Goal: Task Accomplishment & Management: Manage account settings

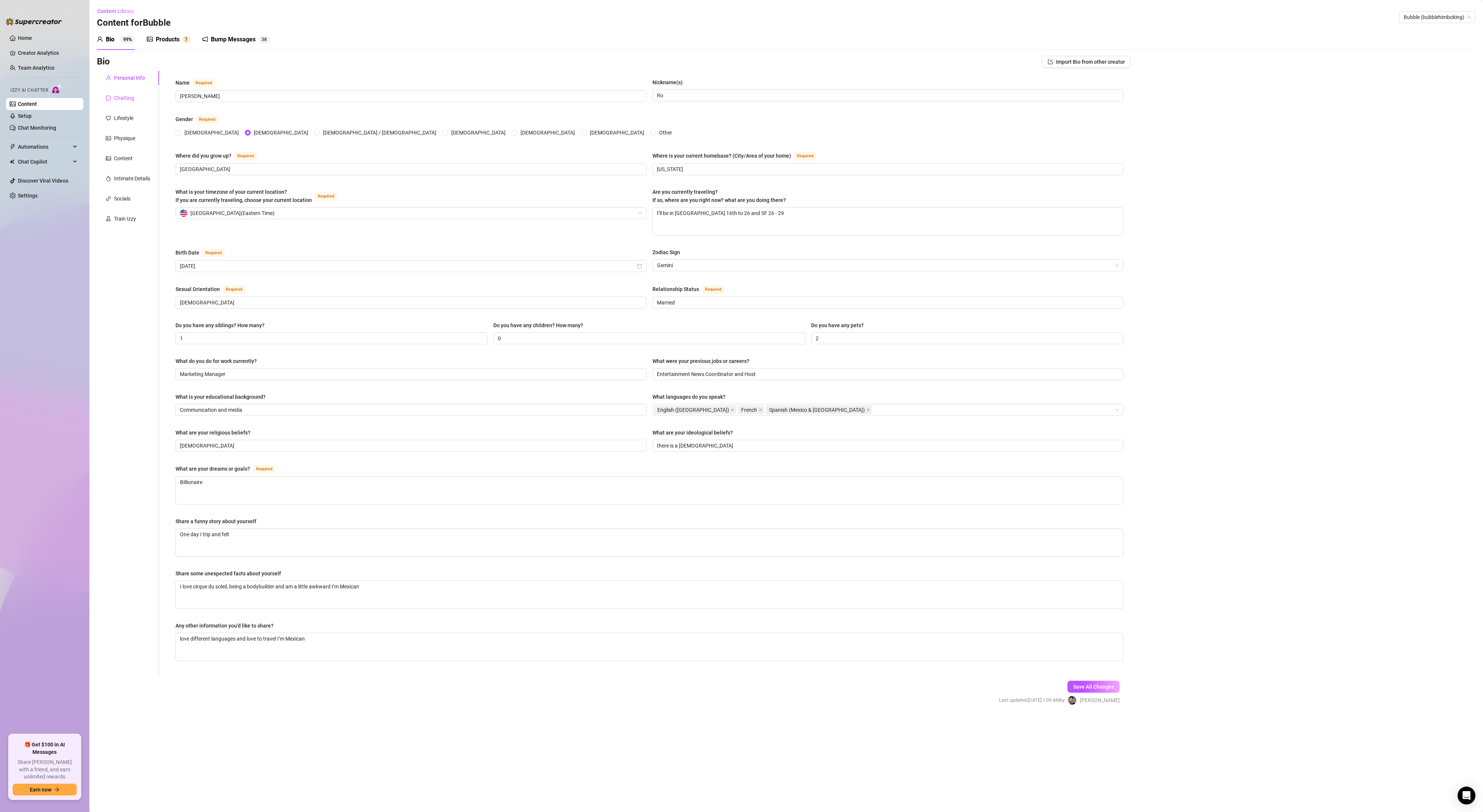
click at [125, 100] on div "Chatting" at bounding box center [124, 98] width 20 height 8
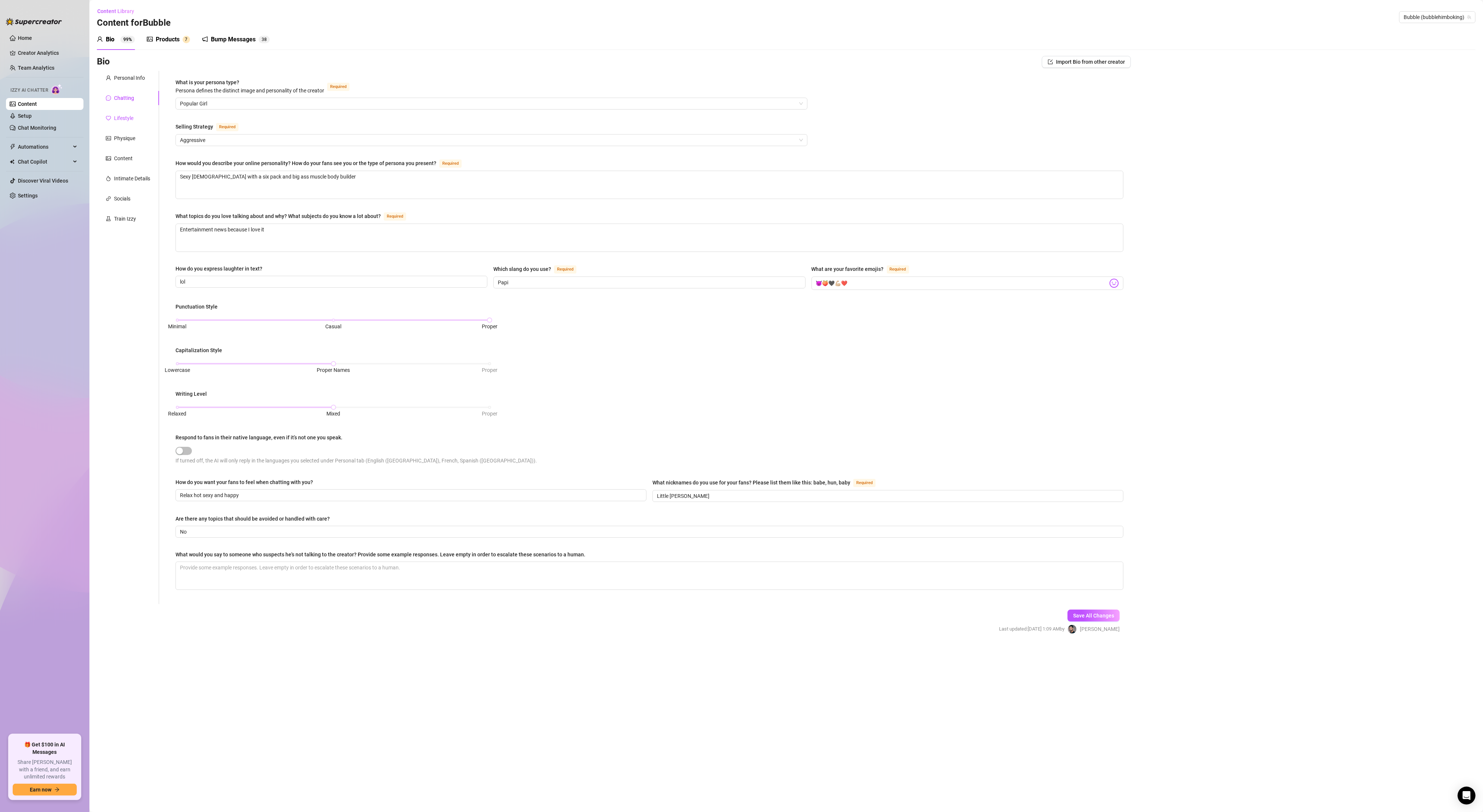
click at [132, 121] on div "Lifestyle" at bounding box center [124, 118] width 19 height 8
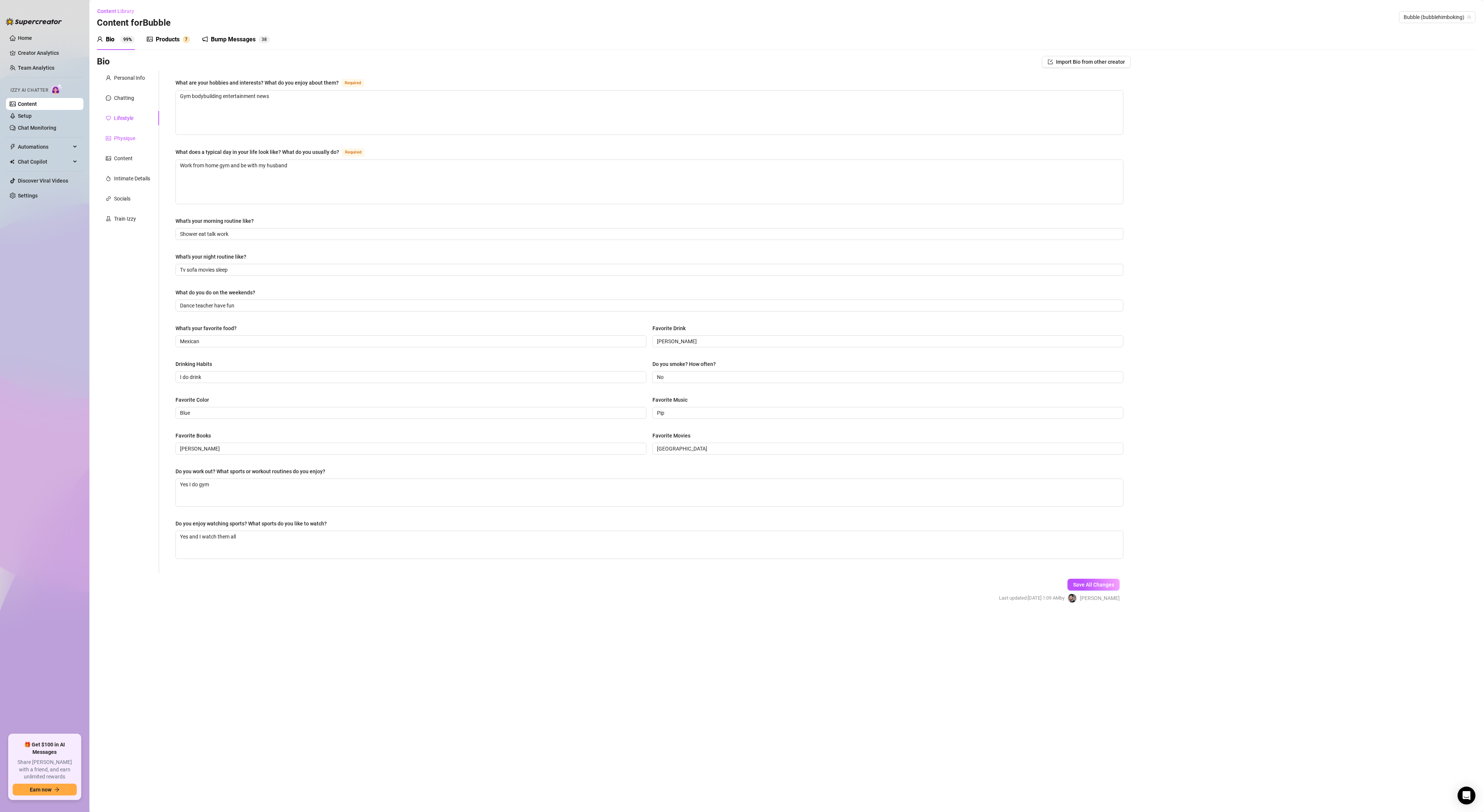
click at [121, 136] on div "Physique" at bounding box center [125, 138] width 21 height 8
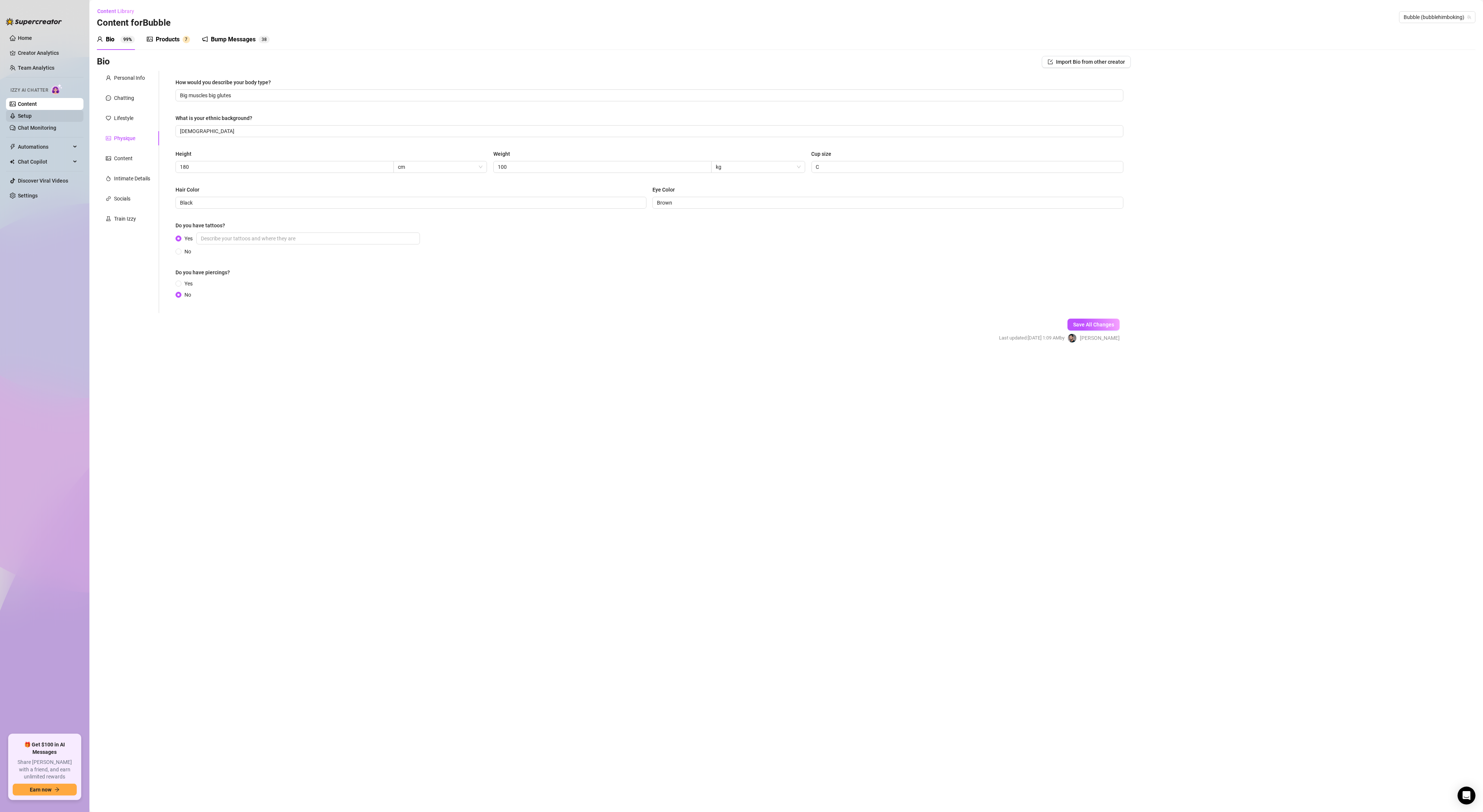
click at [25, 114] on link "Setup" at bounding box center [25, 116] width 14 height 6
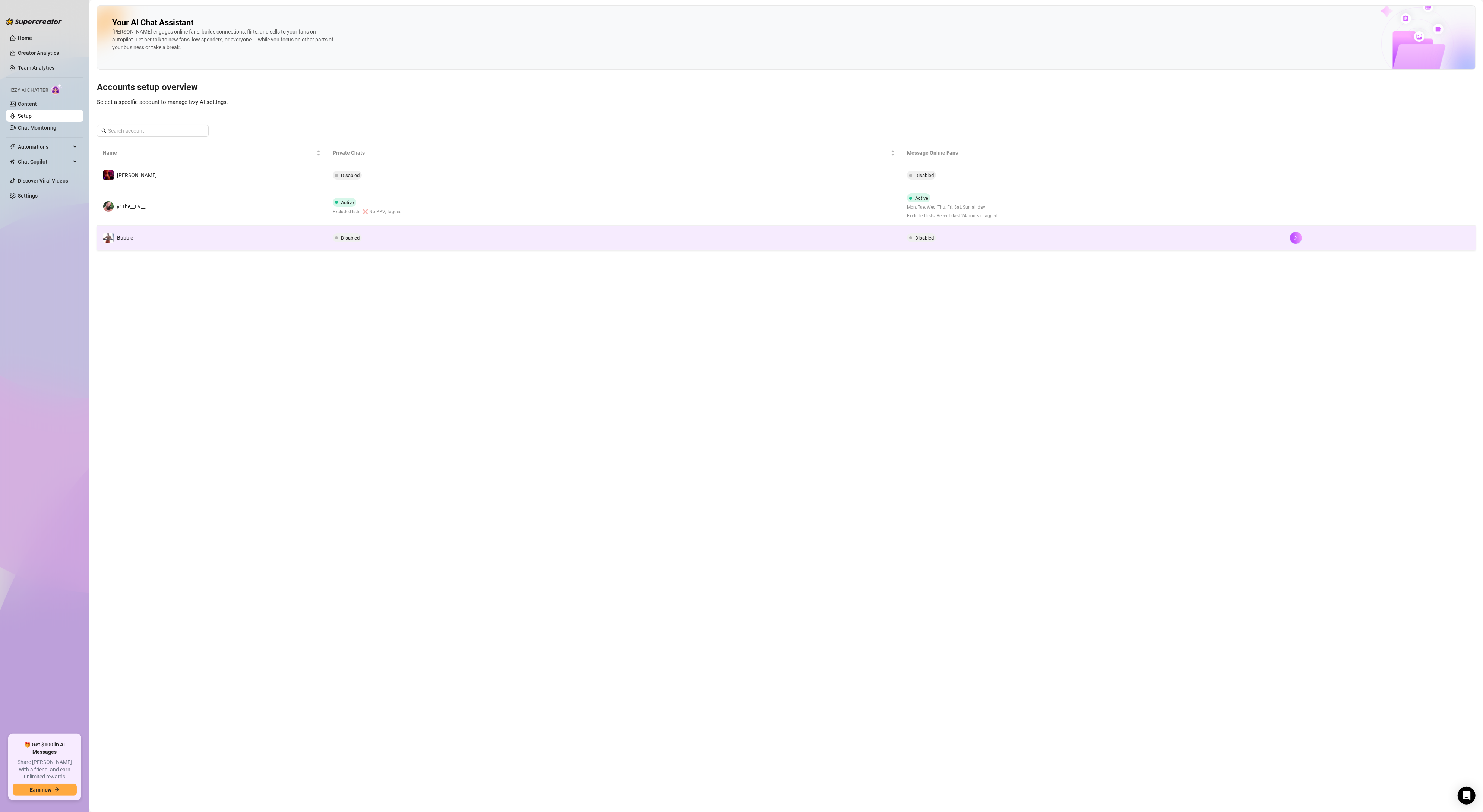
click at [125, 236] on span "Bubble" at bounding box center [125, 237] width 16 height 6
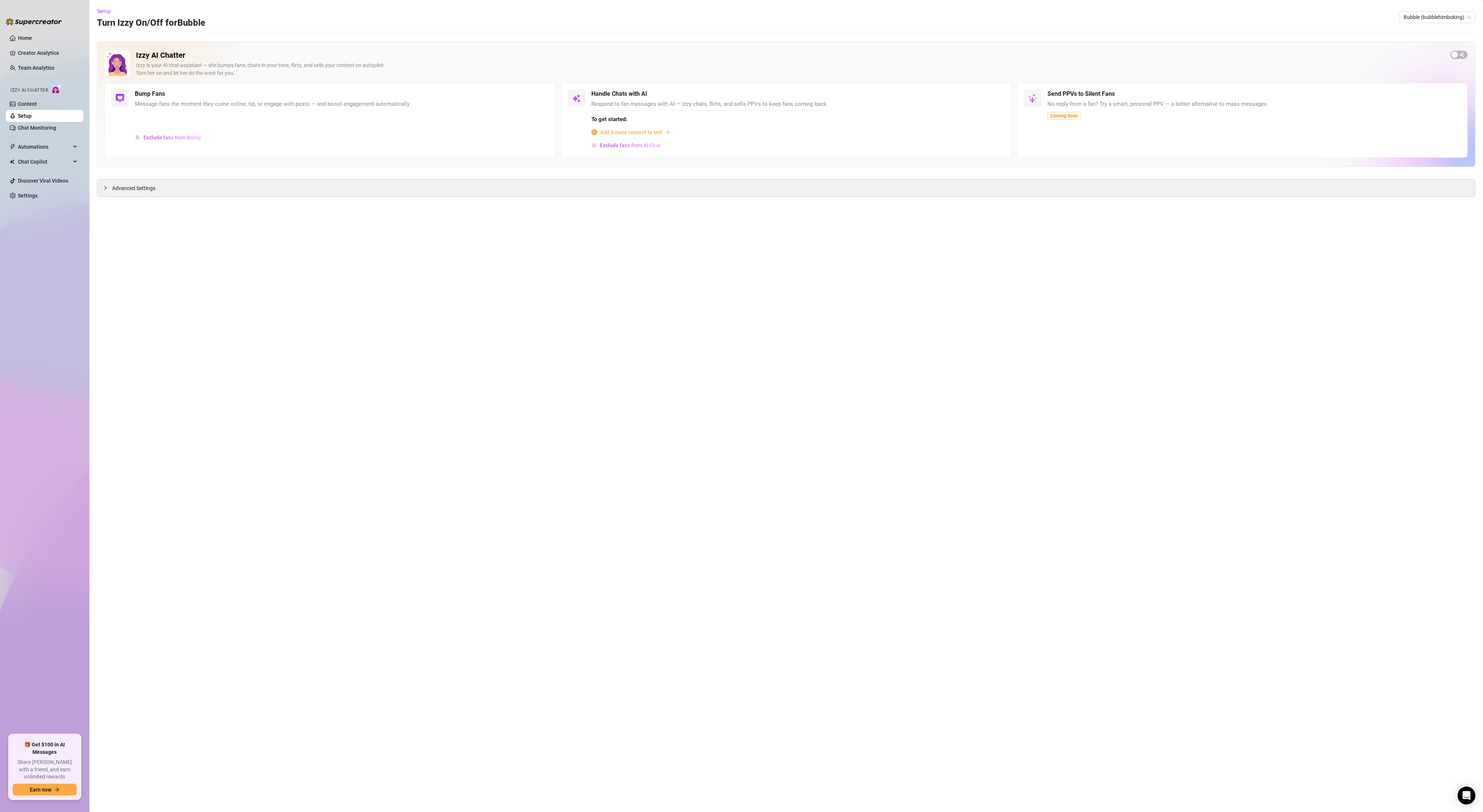
click at [107, 17] on h3 "Turn Izzy On/Off for Bubble" at bounding box center [151, 23] width 109 height 12
click at [107, 13] on span "Setup" at bounding box center [104, 11] width 14 height 6
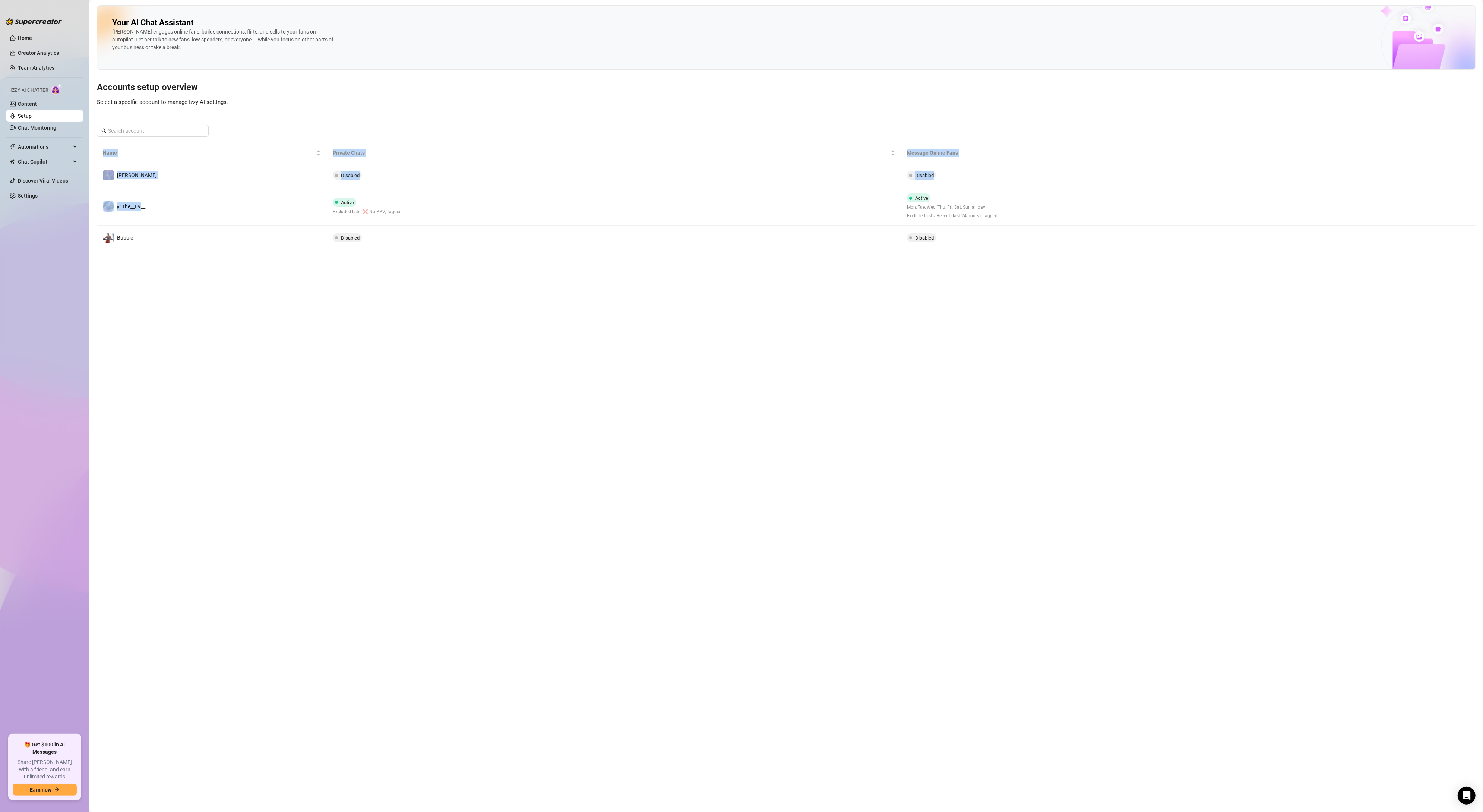
drag, startPoint x: 142, startPoint y: 206, endPoint x: 143, endPoint y: 274, distance: 68.0
click at [144, 272] on main "Your AI Chat Assistant [PERSON_NAME] engages online fans, builds connections, f…" at bounding box center [786, 406] width 1394 height 812
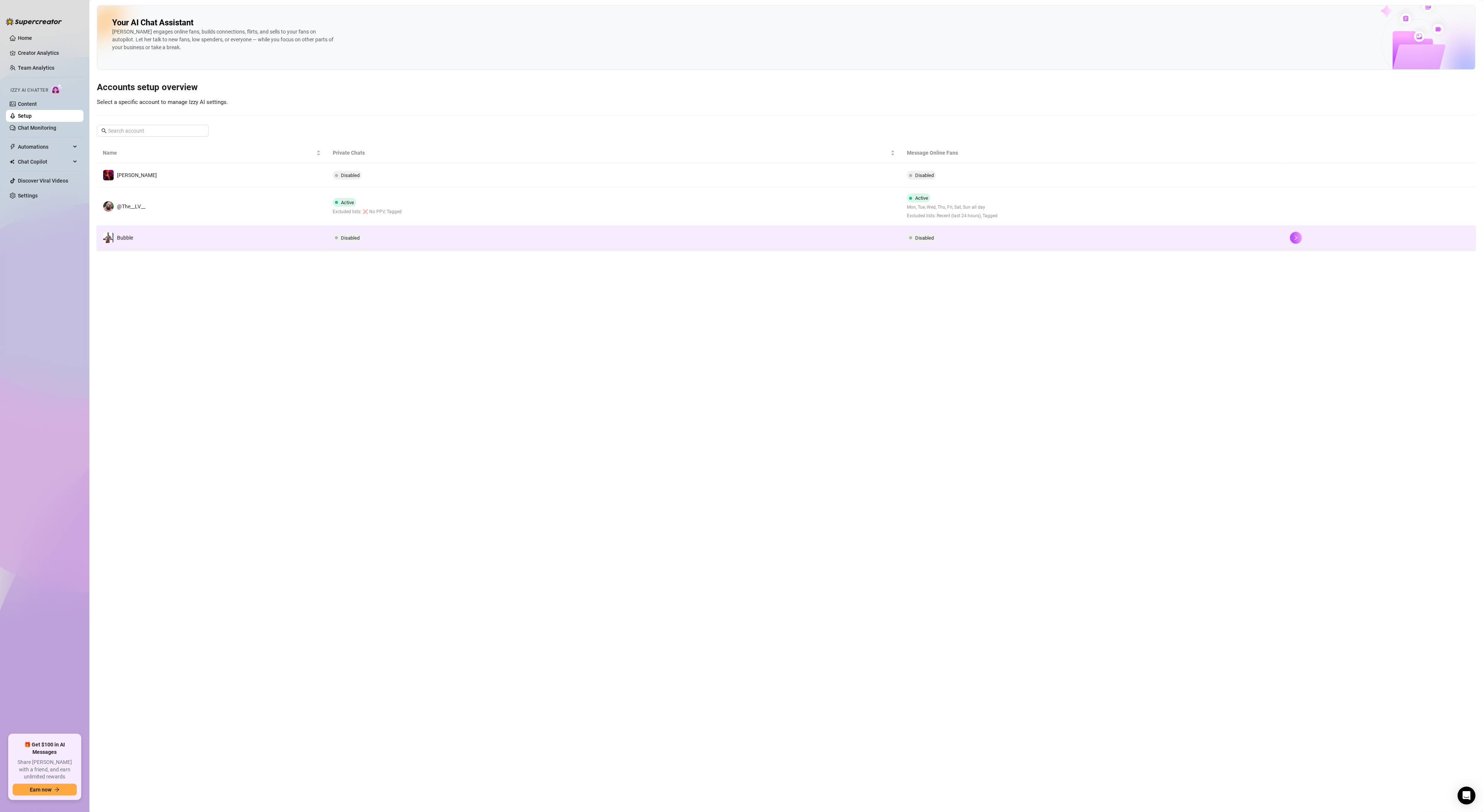
click at [142, 241] on td "Bubble" at bounding box center [212, 237] width 230 height 24
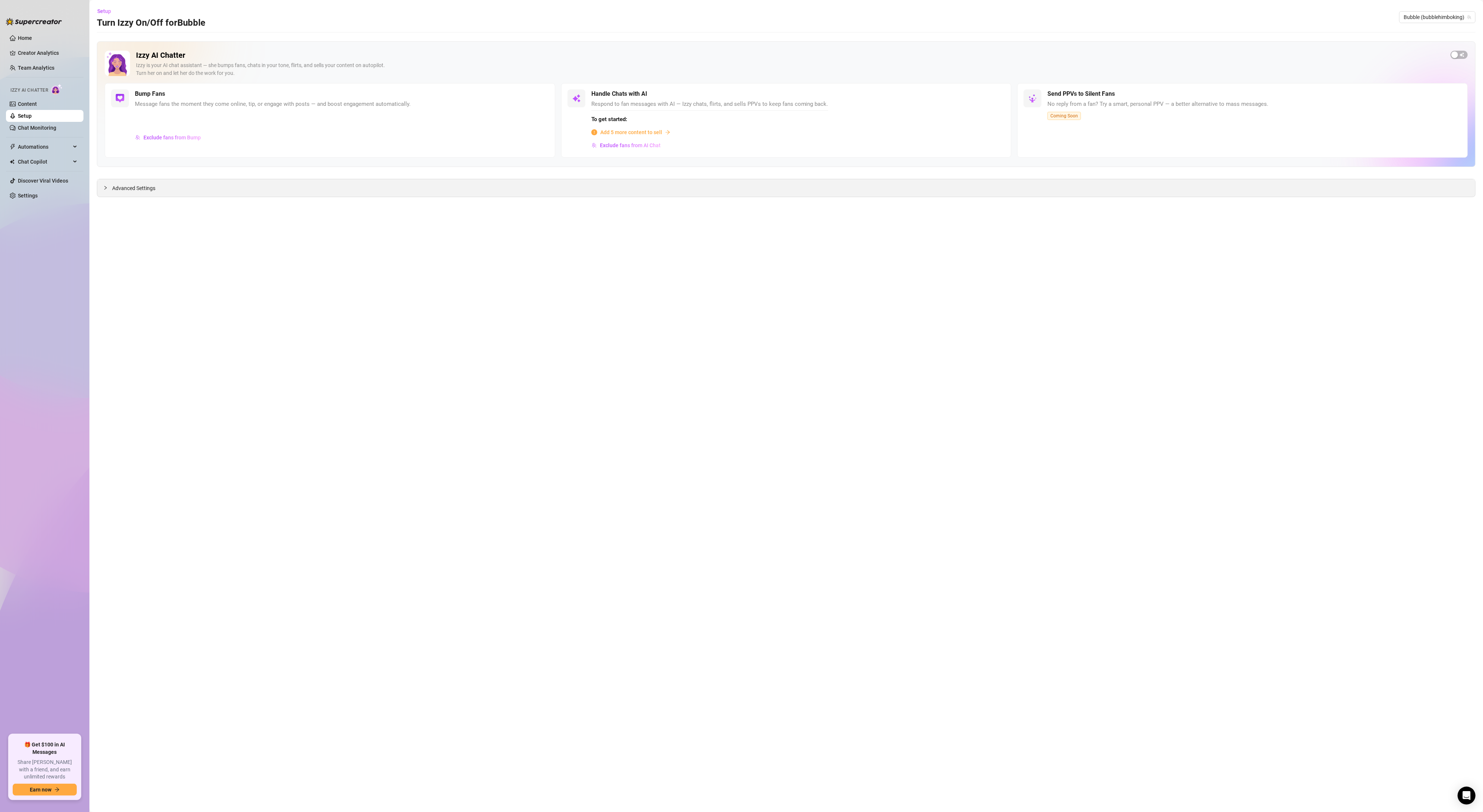
click at [136, 197] on div "Advanced Settings" at bounding box center [786, 187] width 1378 height 17
click at [131, 187] on span "Advanced Settings" at bounding box center [134, 188] width 43 height 8
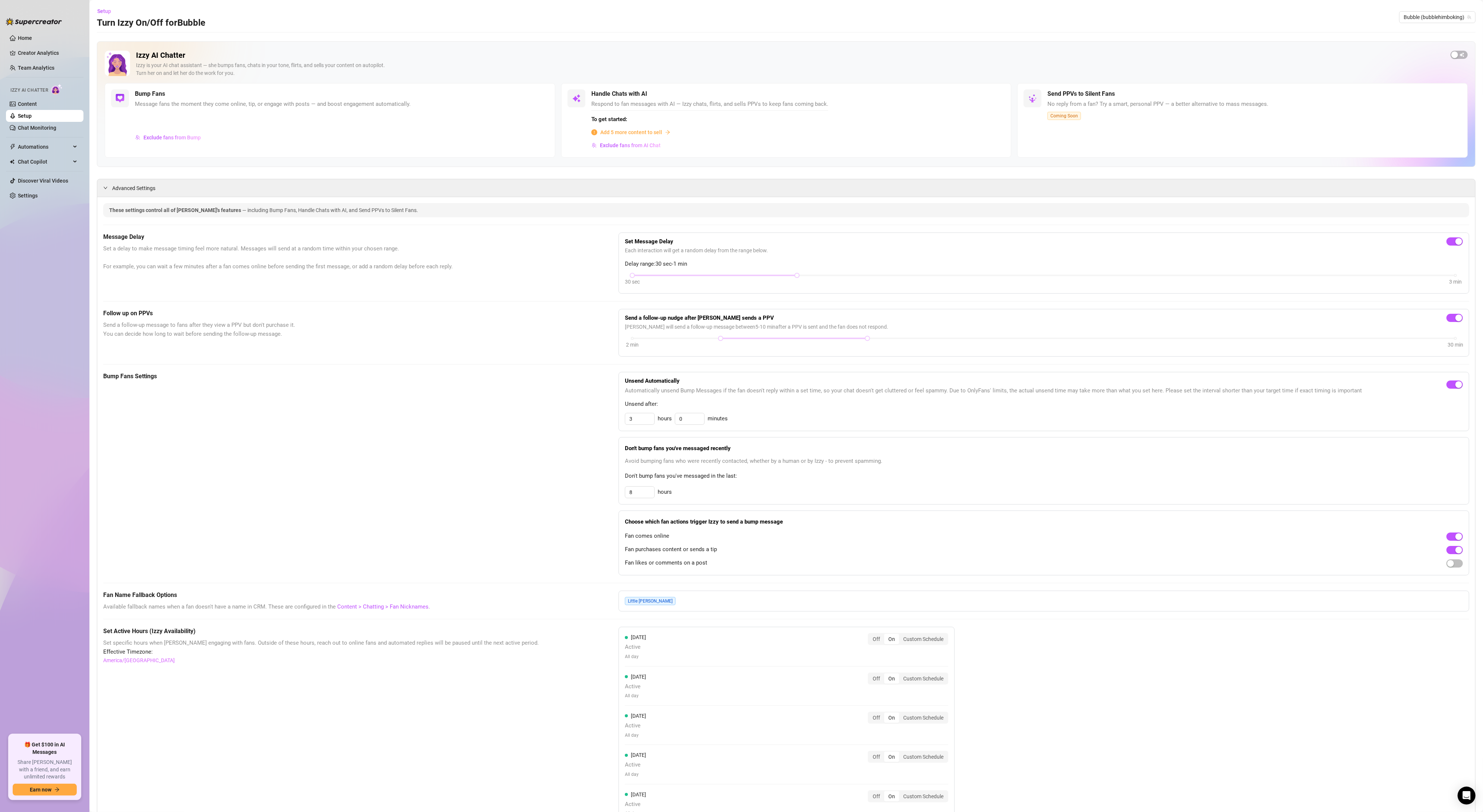
scroll to position [44, 0]
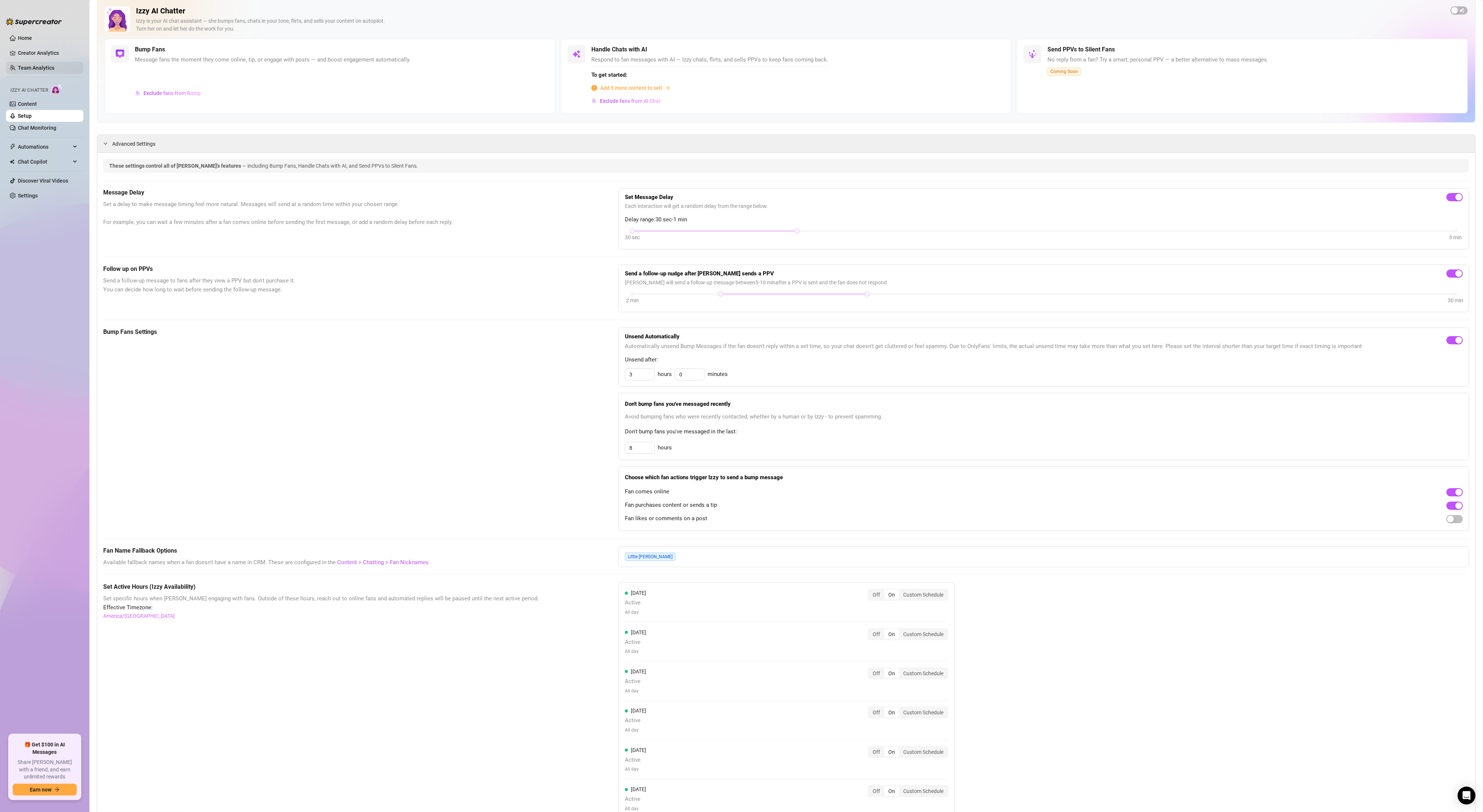
click at [36, 65] on link "Team Analytics" at bounding box center [36, 67] width 36 height 6
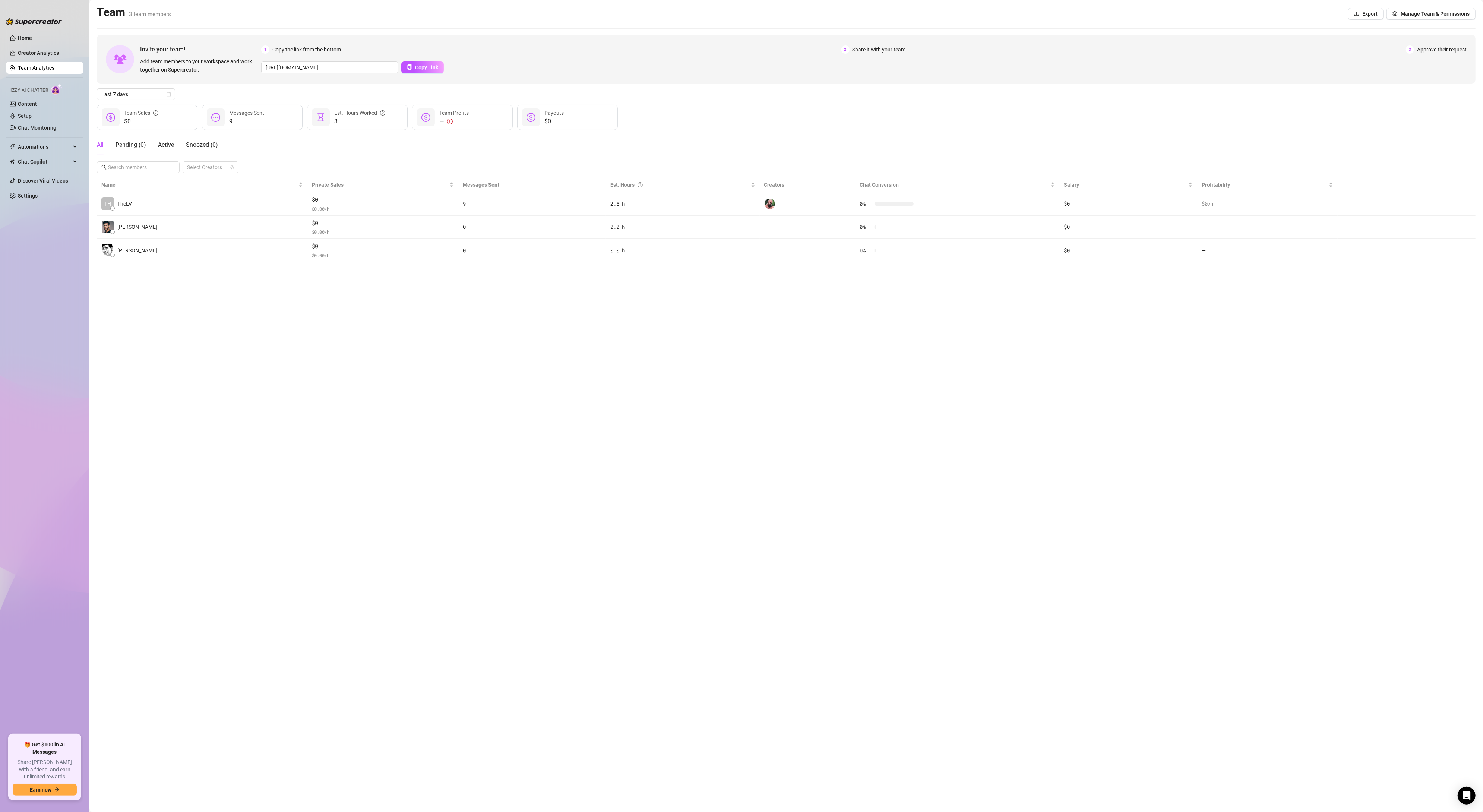
click at [33, 134] on ul "Home Creator Analytics Team Analytics Izzy AI Chatter Content Setup Chat Monito…" at bounding box center [45, 380] width 78 height 703
click at [38, 131] on link "Chat Monitoring" at bounding box center [37, 127] width 39 height 6
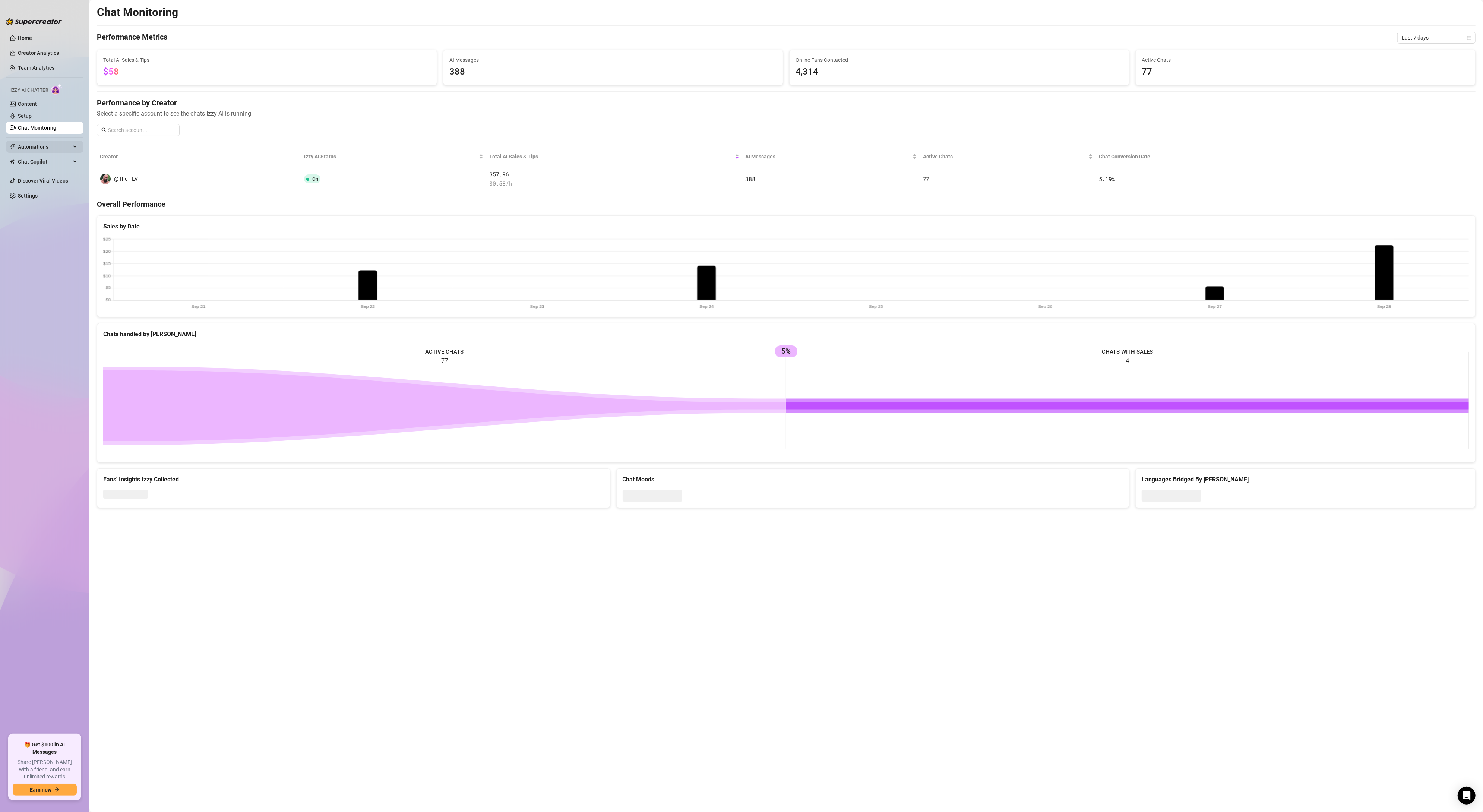
click at [39, 149] on span "Automations" at bounding box center [44, 147] width 53 height 12
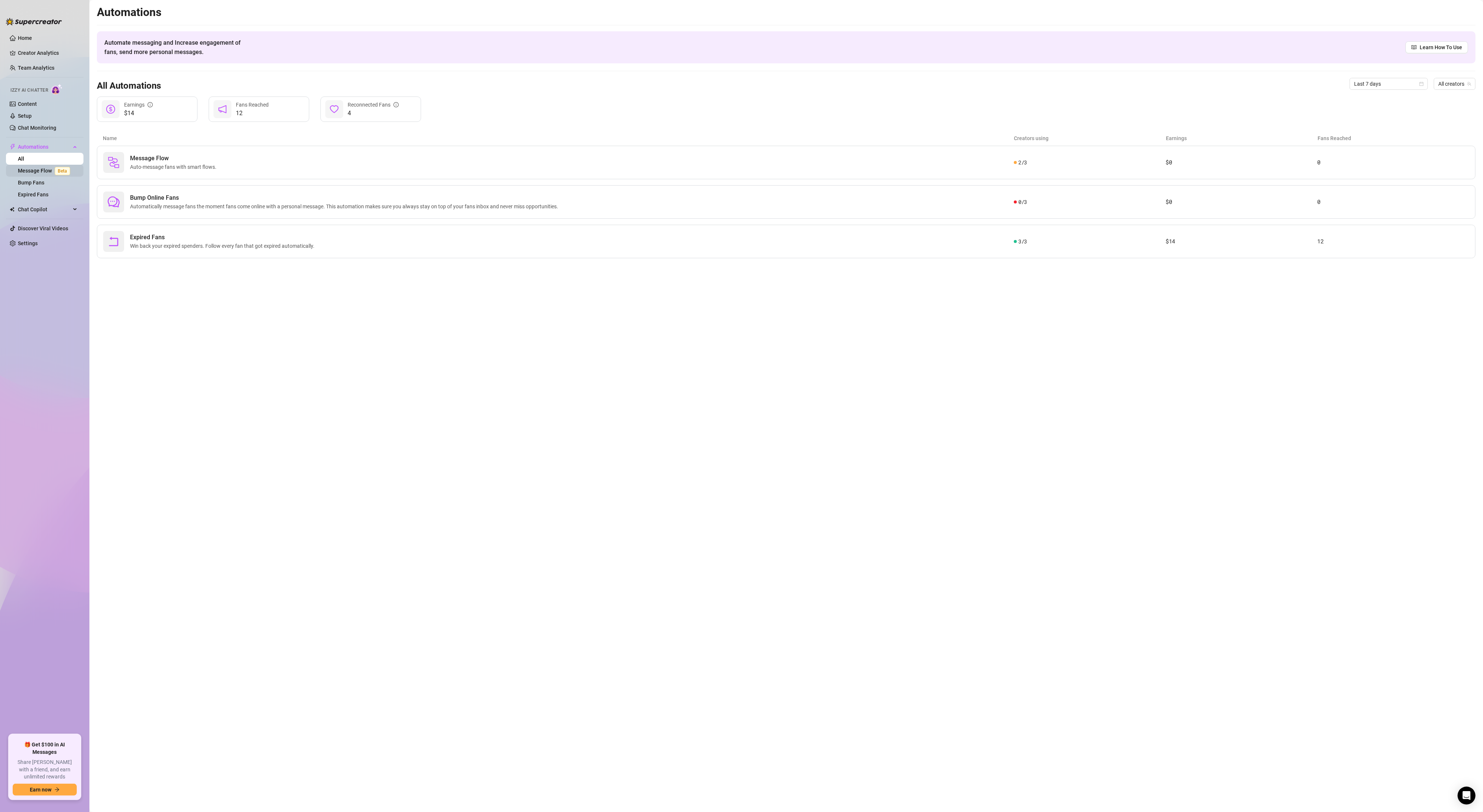
click at [37, 173] on link "Message Flow Beta" at bounding box center [45, 171] width 55 height 6
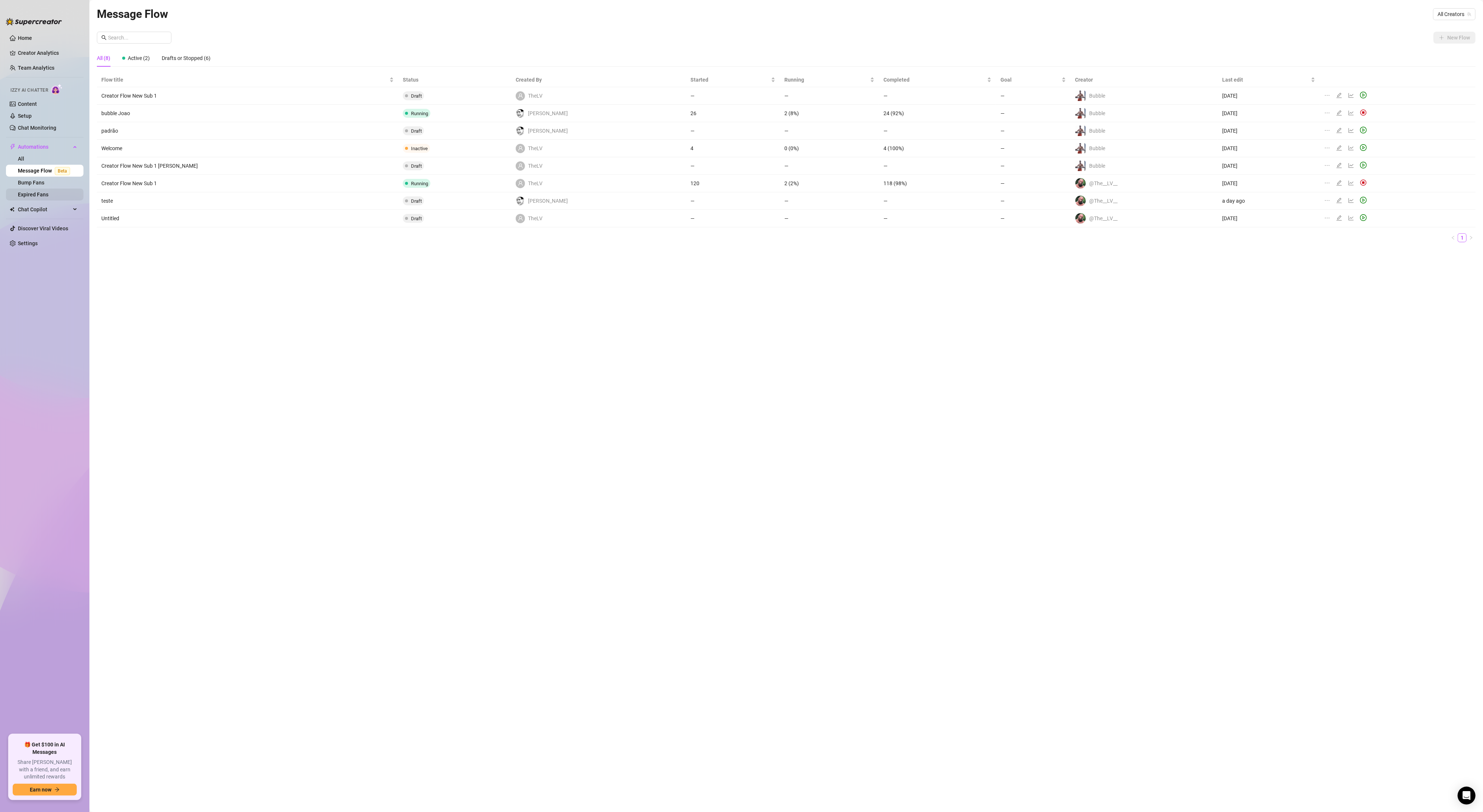
click at [35, 193] on link "Expired Fans" at bounding box center [33, 194] width 30 height 6
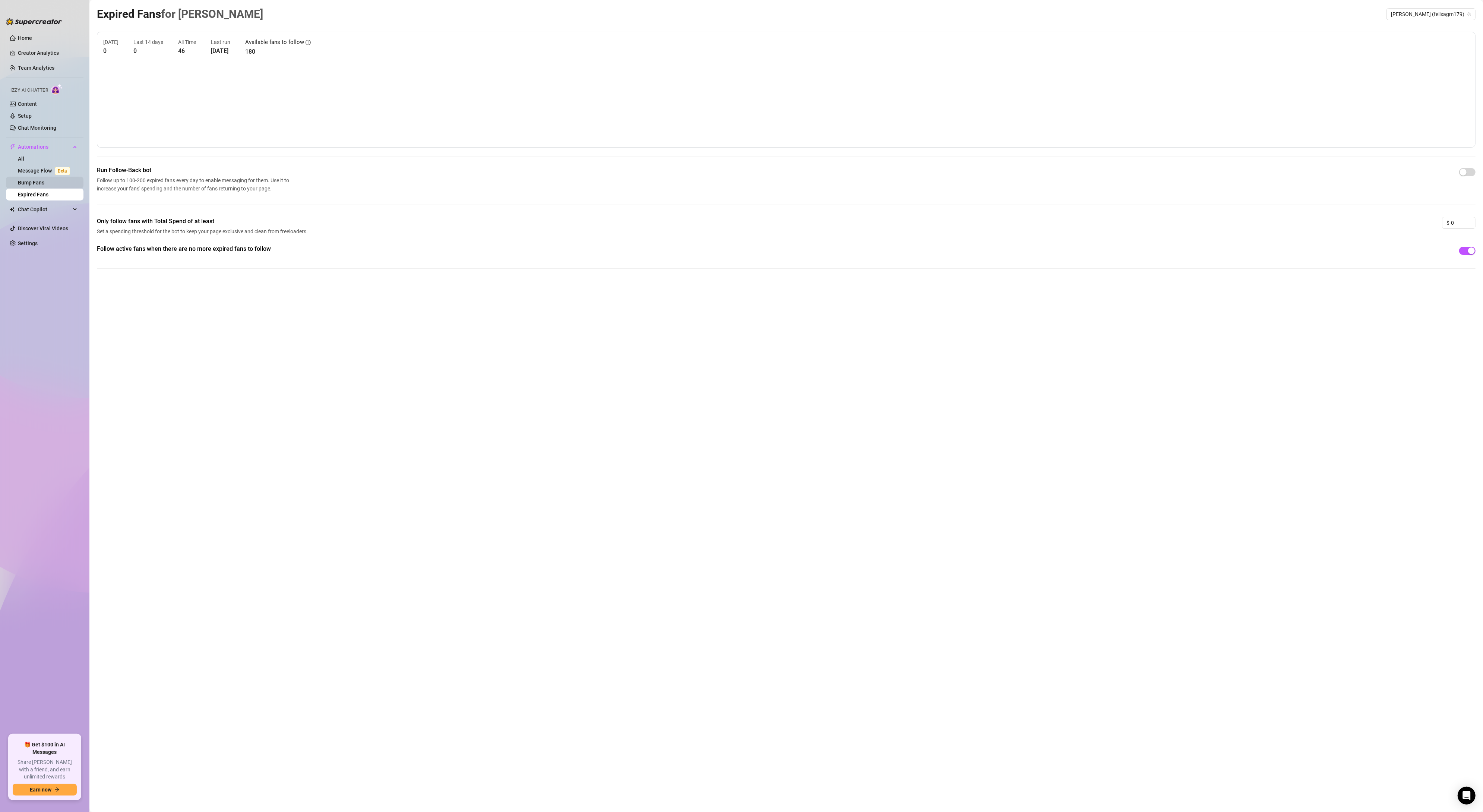
click at [37, 186] on link "Bump Fans" at bounding box center [31, 182] width 26 height 6
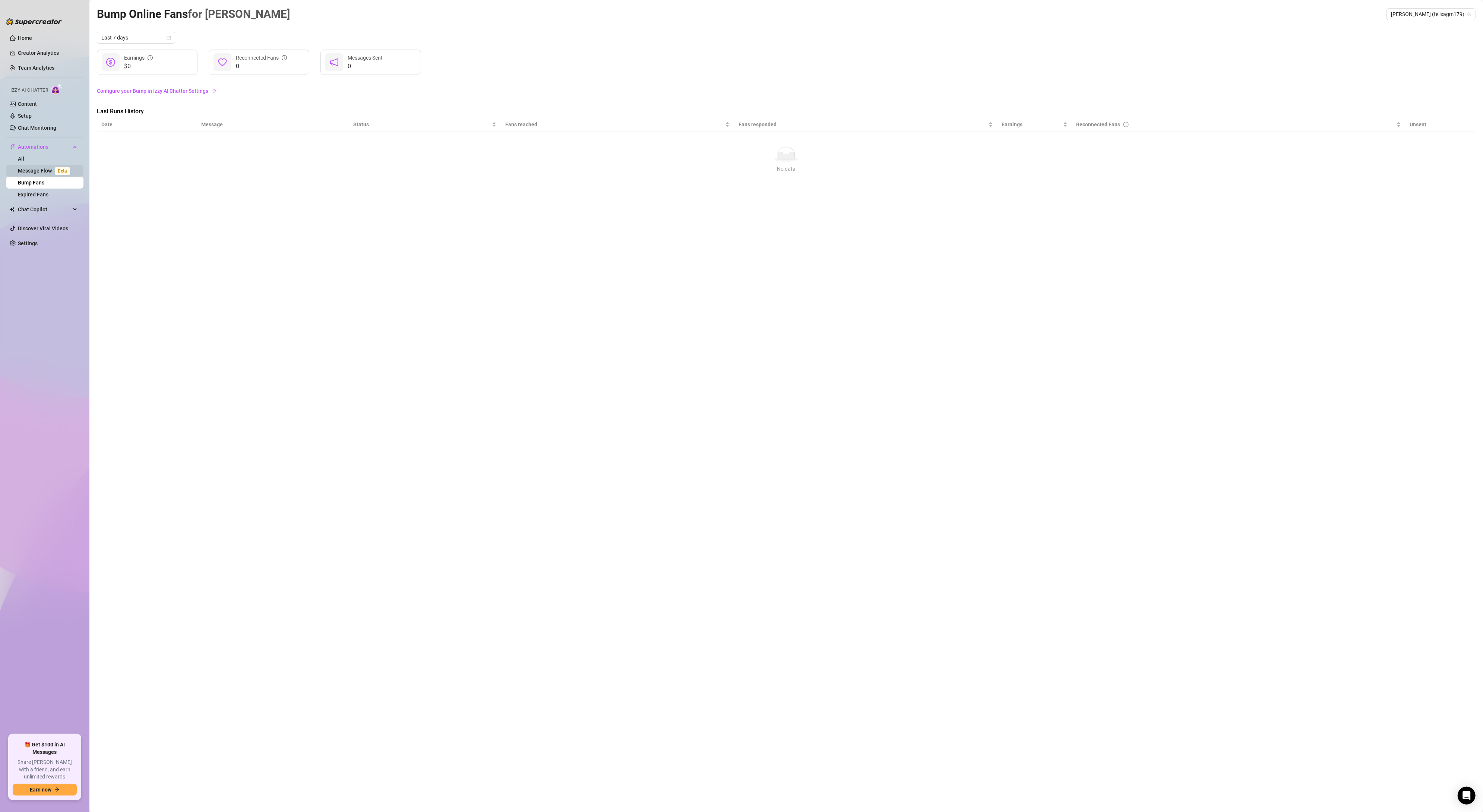
click at [35, 168] on link "Message Flow Beta" at bounding box center [45, 171] width 55 height 6
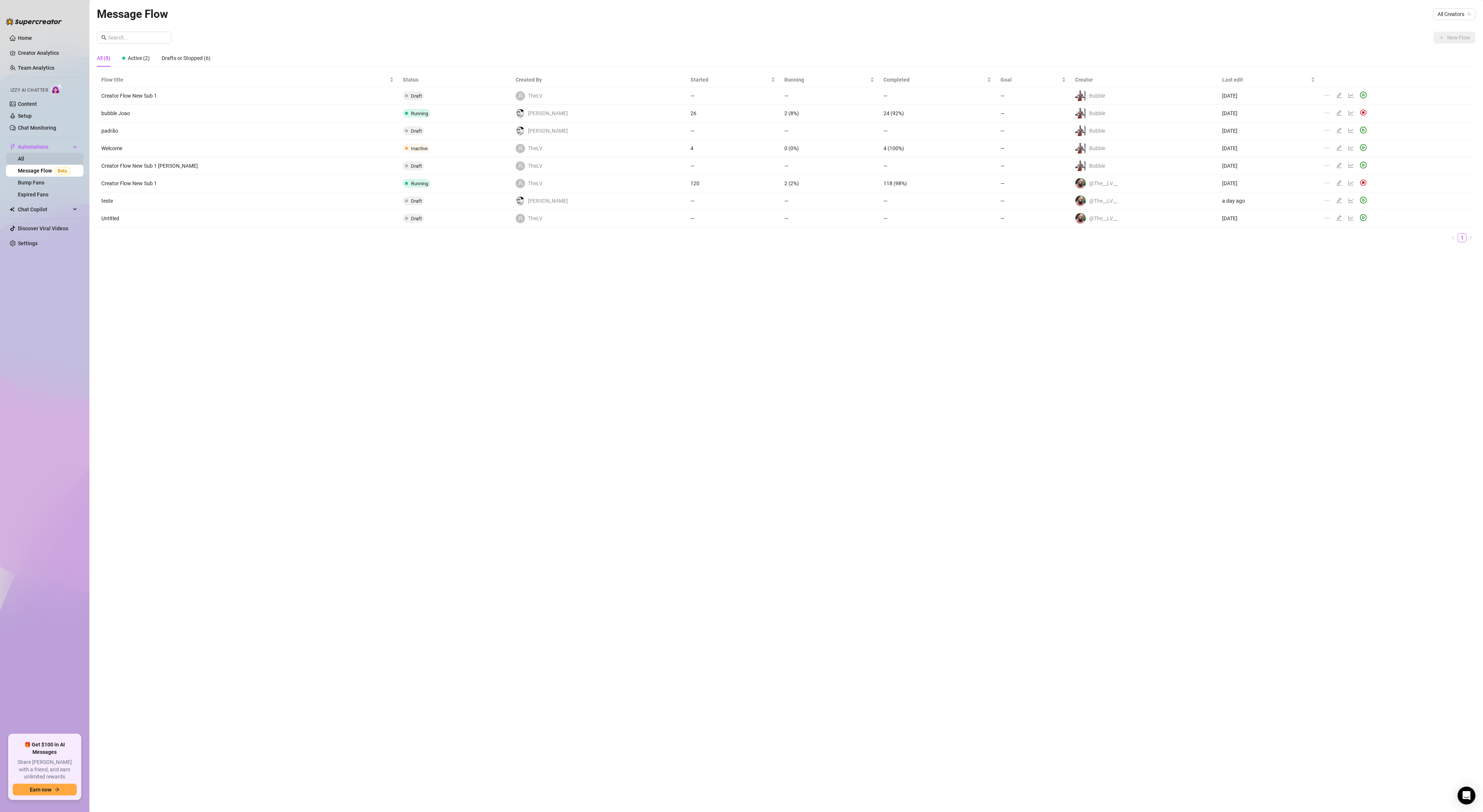
click at [24, 156] on link "All" at bounding box center [21, 158] width 6 height 6
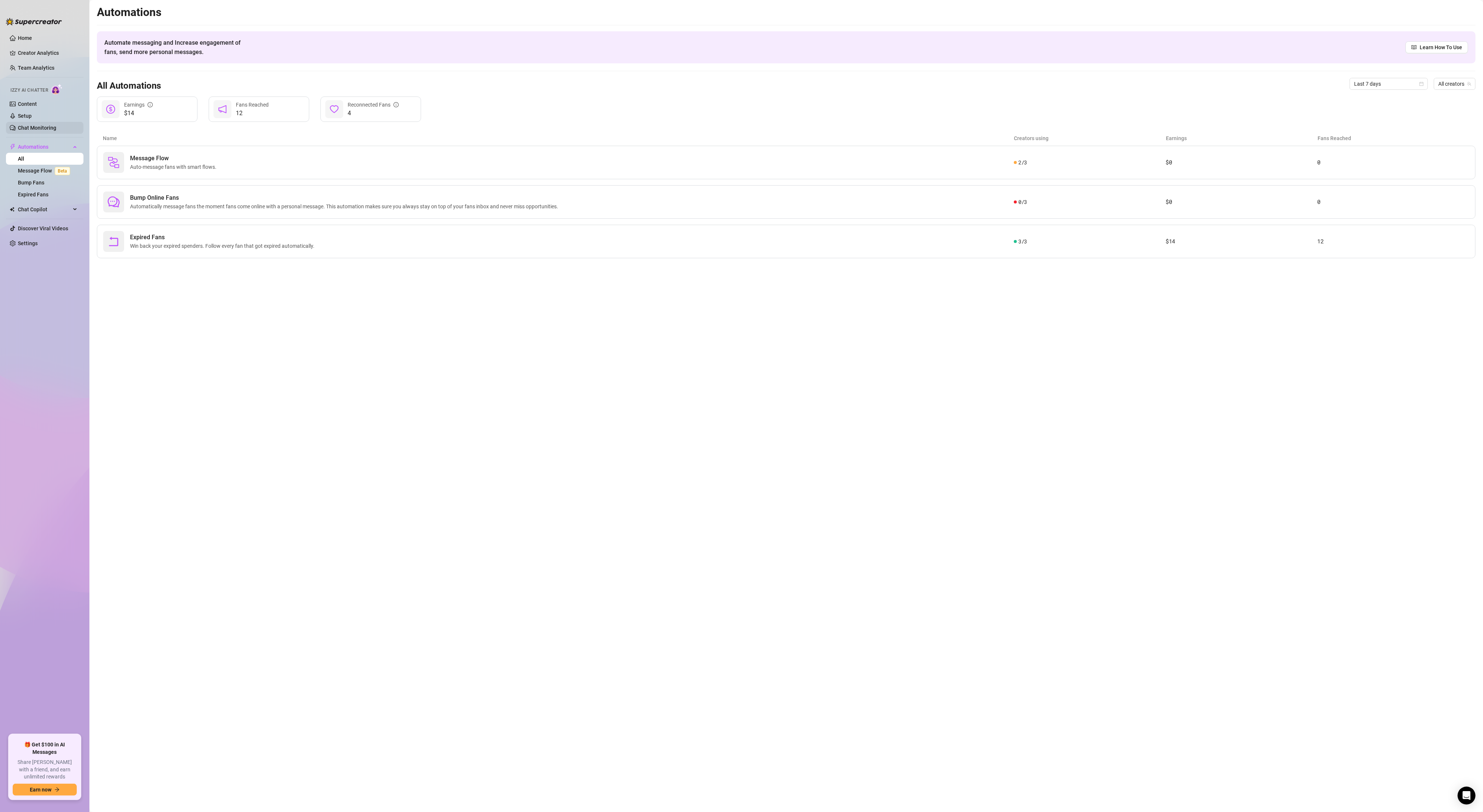
click at [38, 125] on link "Chat Monitoring" at bounding box center [37, 127] width 39 height 6
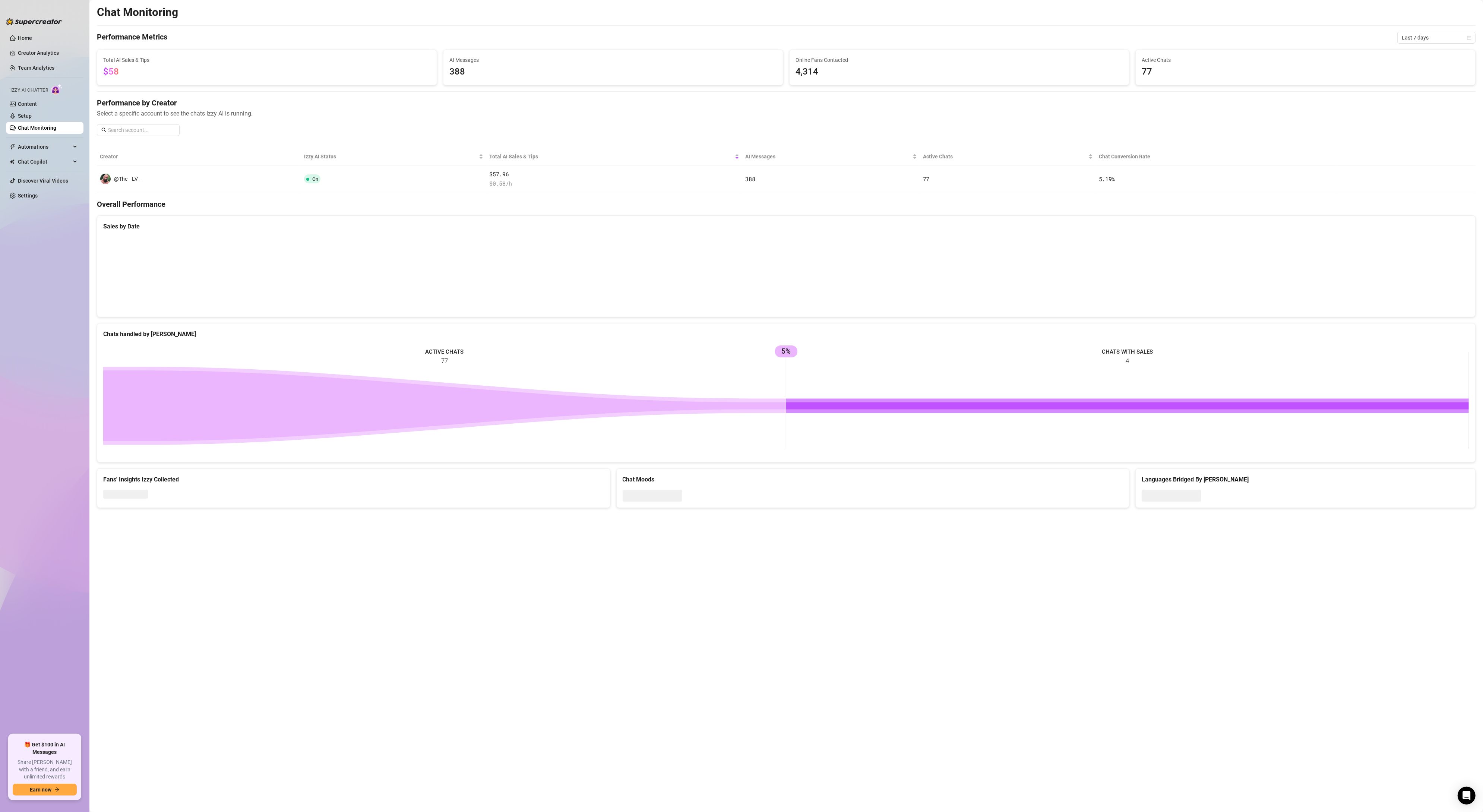
click at [38, 83] on div "Izzy AI Chatter" at bounding box center [43, 89] width 79 height 17
click at [41, 92] on span "Izzy AI Chatter" at bounding box center [29, 90] width 38 height 7
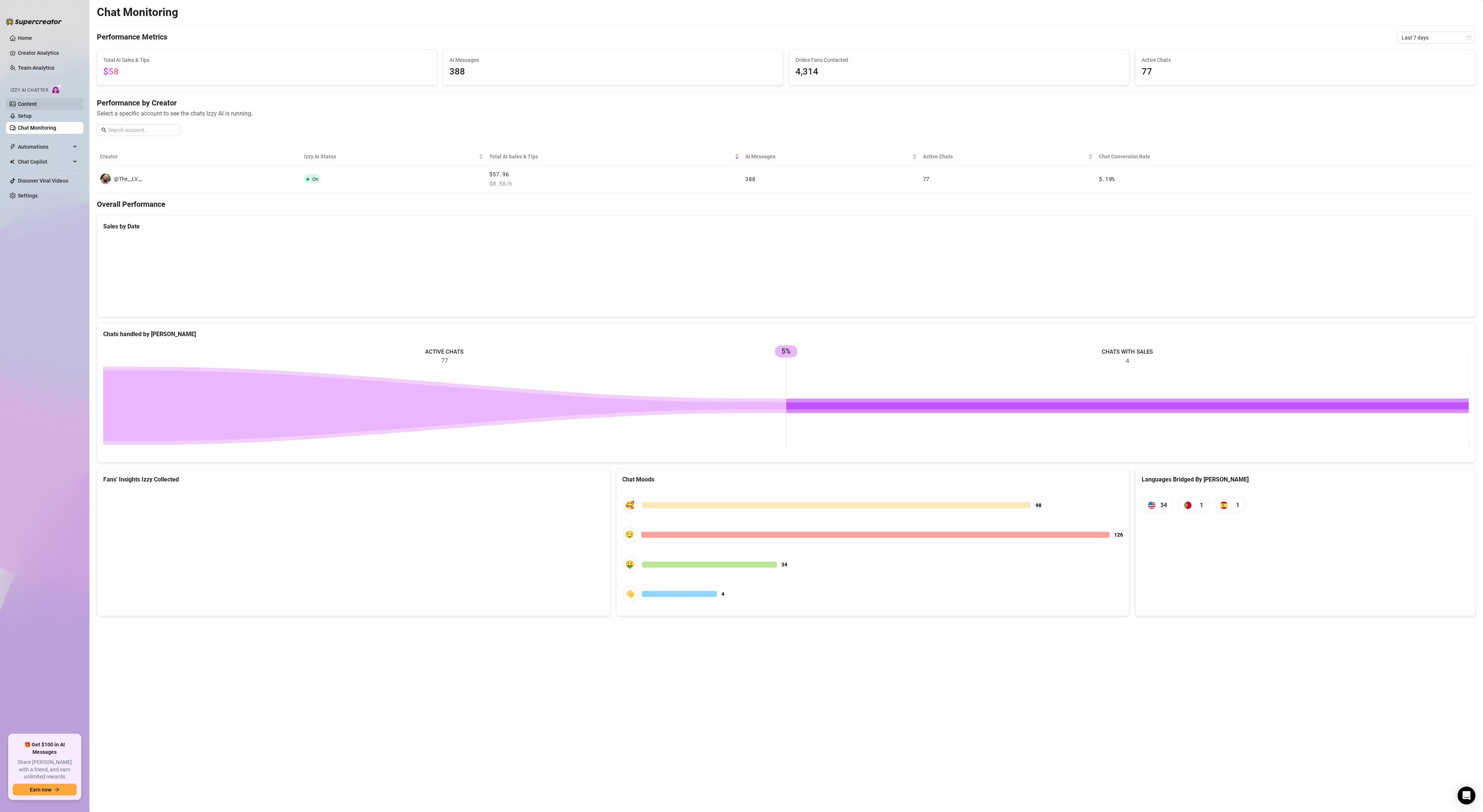
click at [33, 103] on link "Content" at bounding box center [28, 104] width 19 height 6
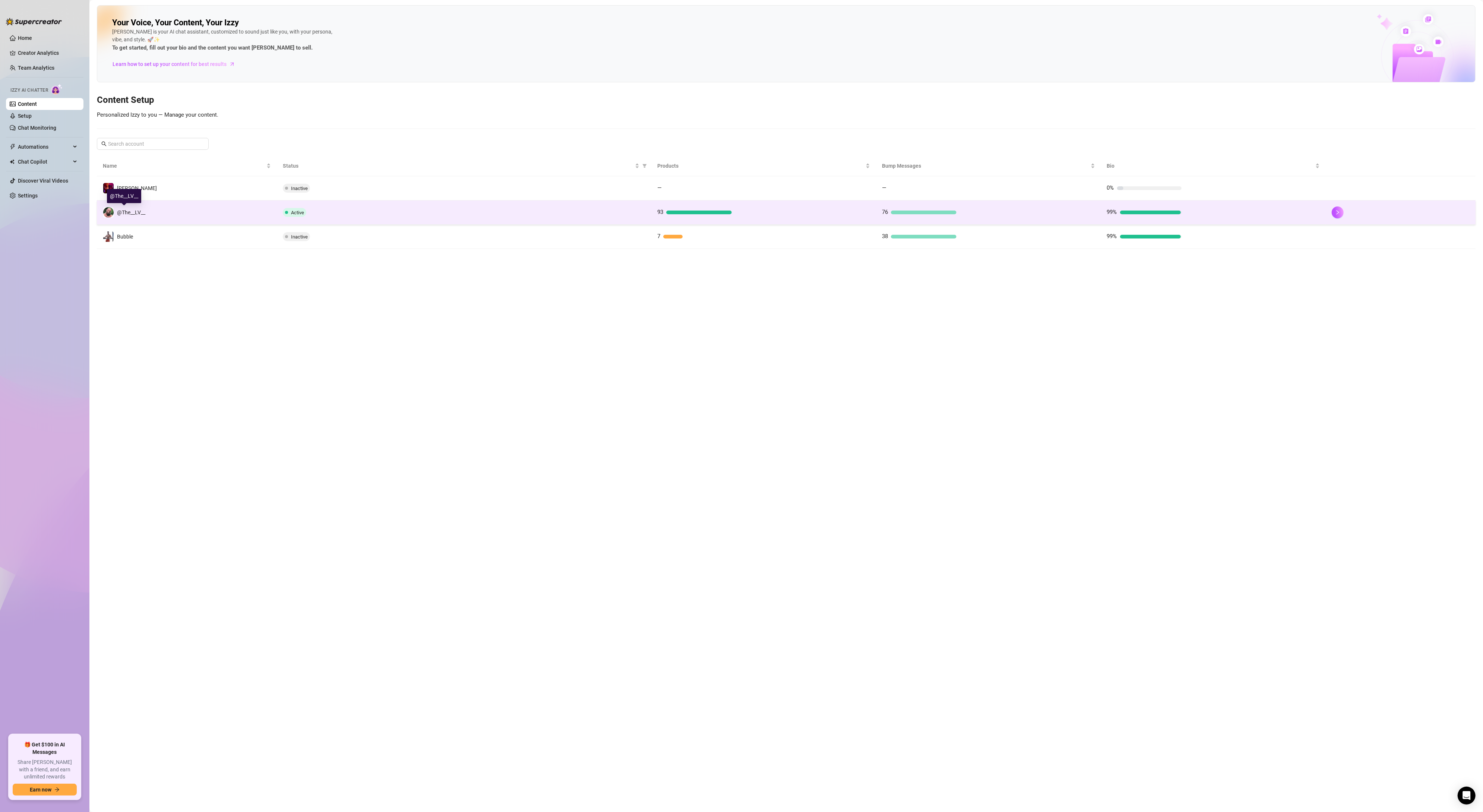
click at [131, 217] on div "@The__LV__" at bounding box center [131, 213] width 28 height 8
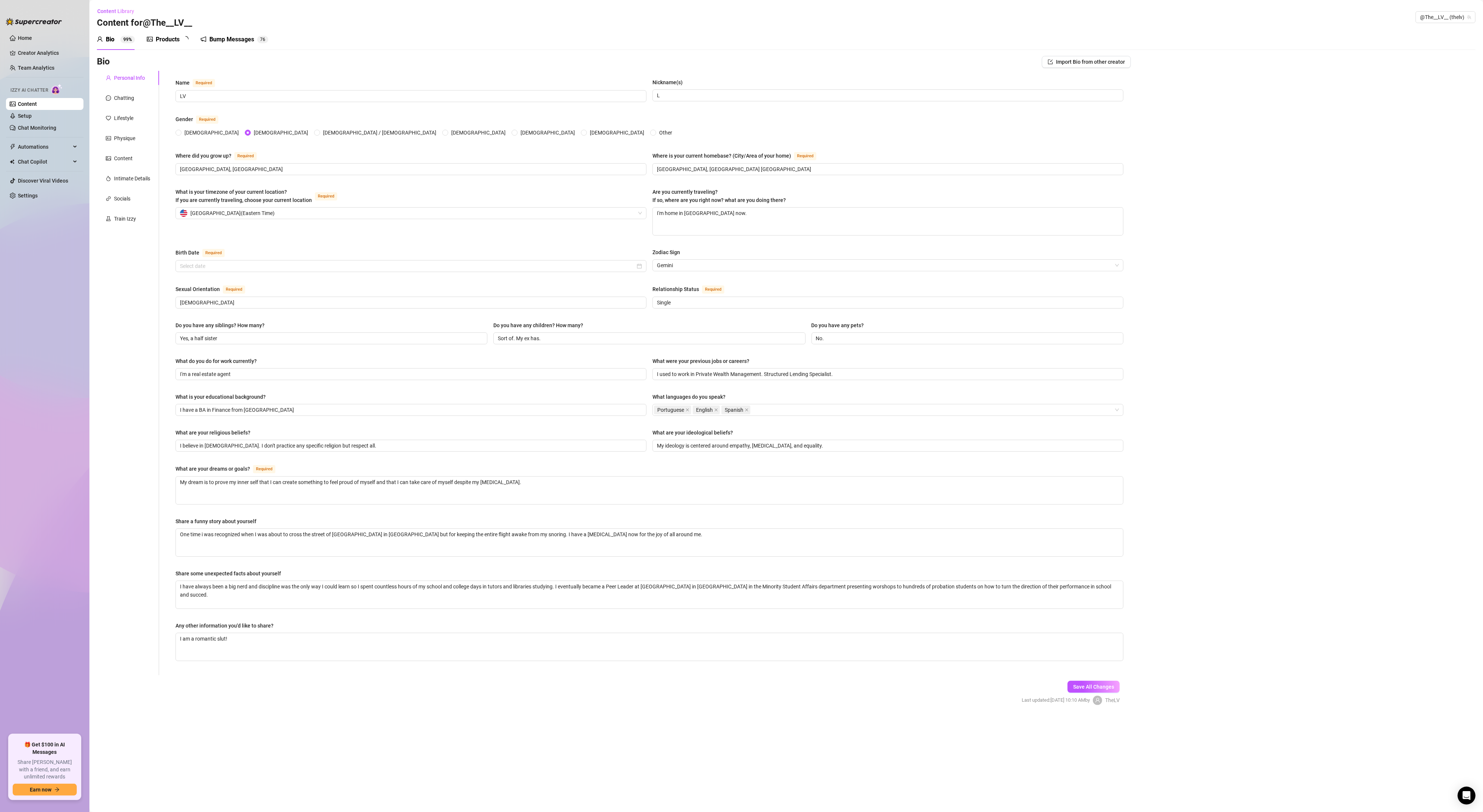
radio input "true"
checkbox input "true"
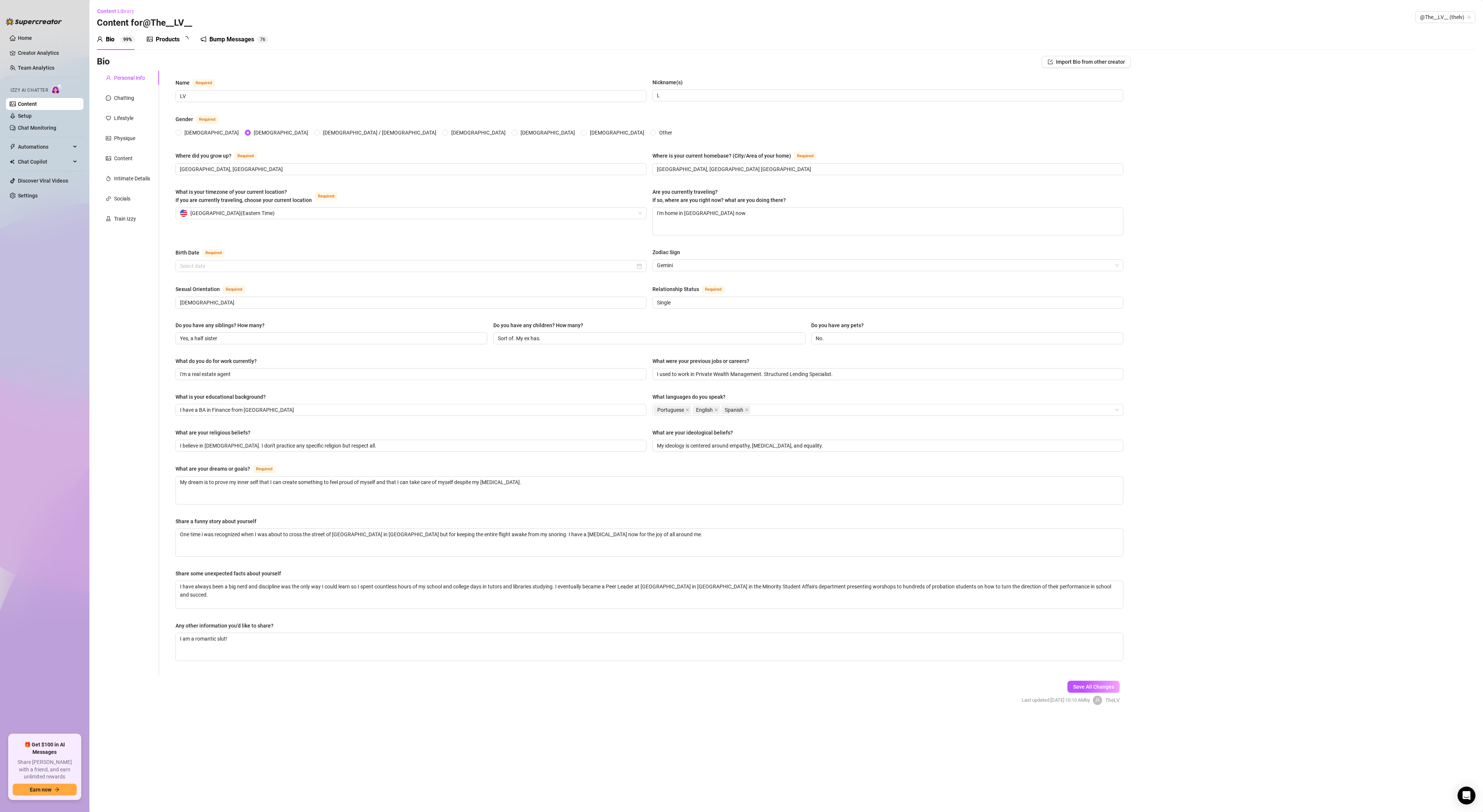
checkbox input "true"
type input "[DATE]"
click at [131, 141] on div "Physique" at bounding box center [125, 138] width 21 height 8
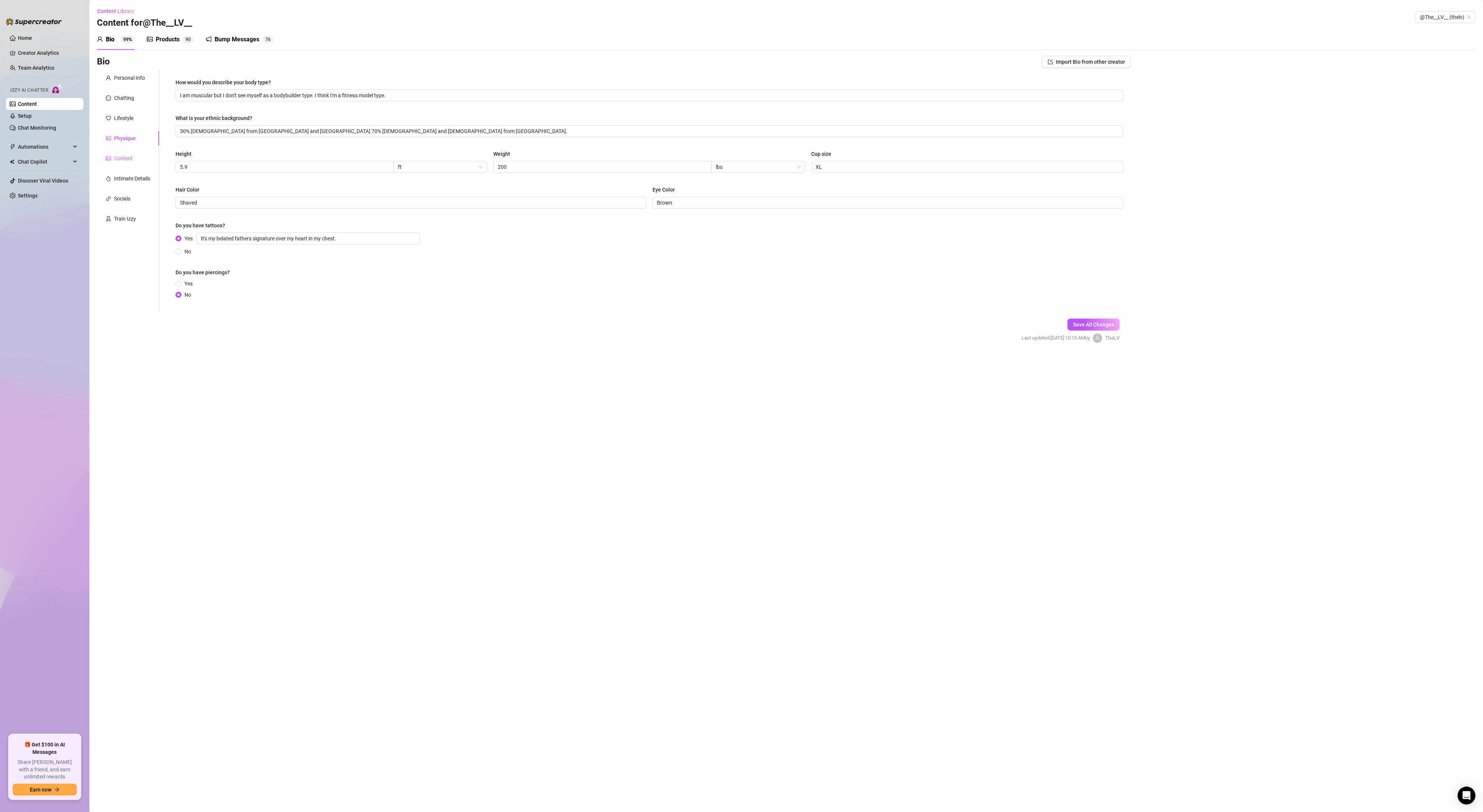
click at [118, 164] on div "Content" at bounding box center [128, 158] width 62 height 14
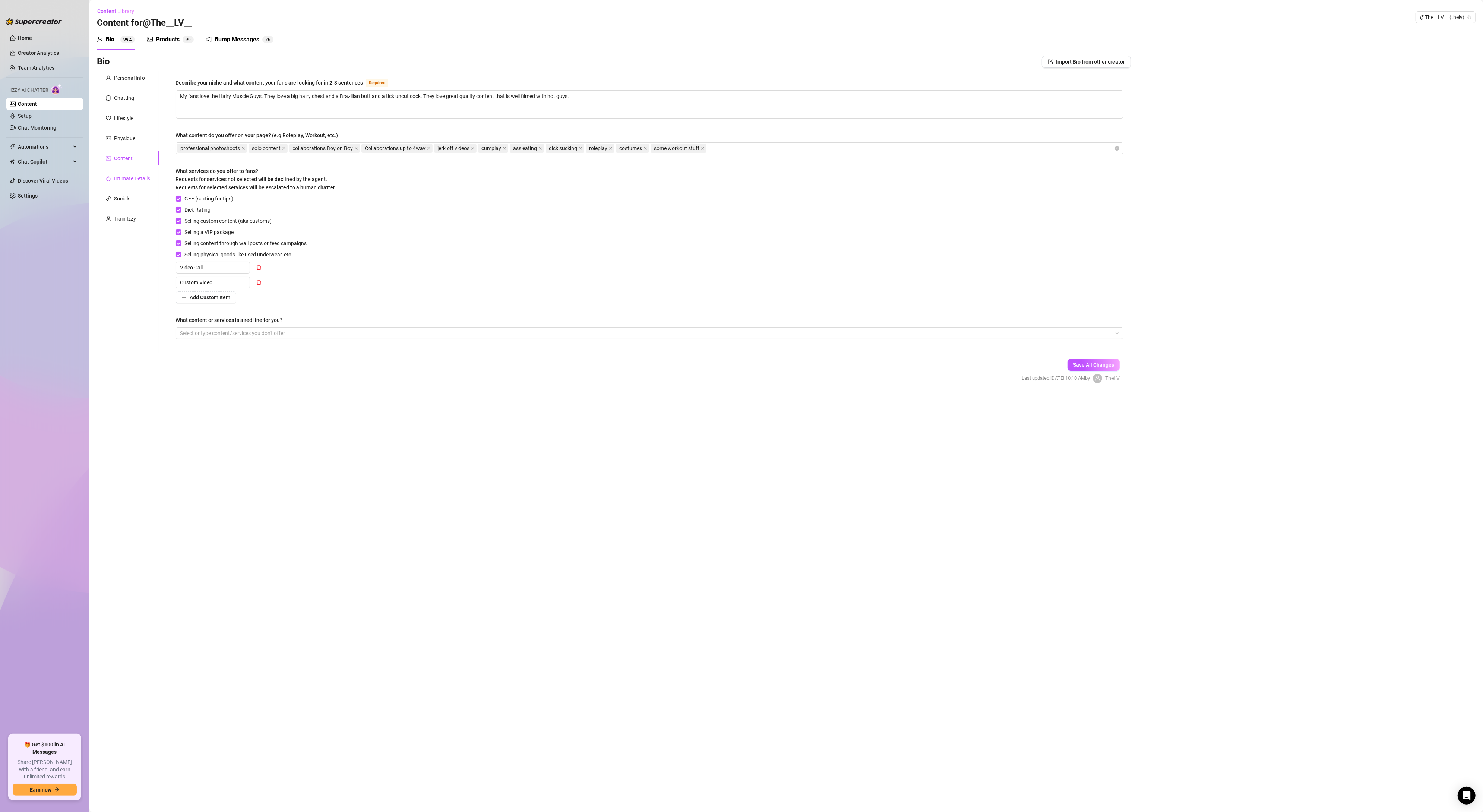
click at [121, 182] on div "Intimate Details" at bounding box center [132, 178] width 36 height 8
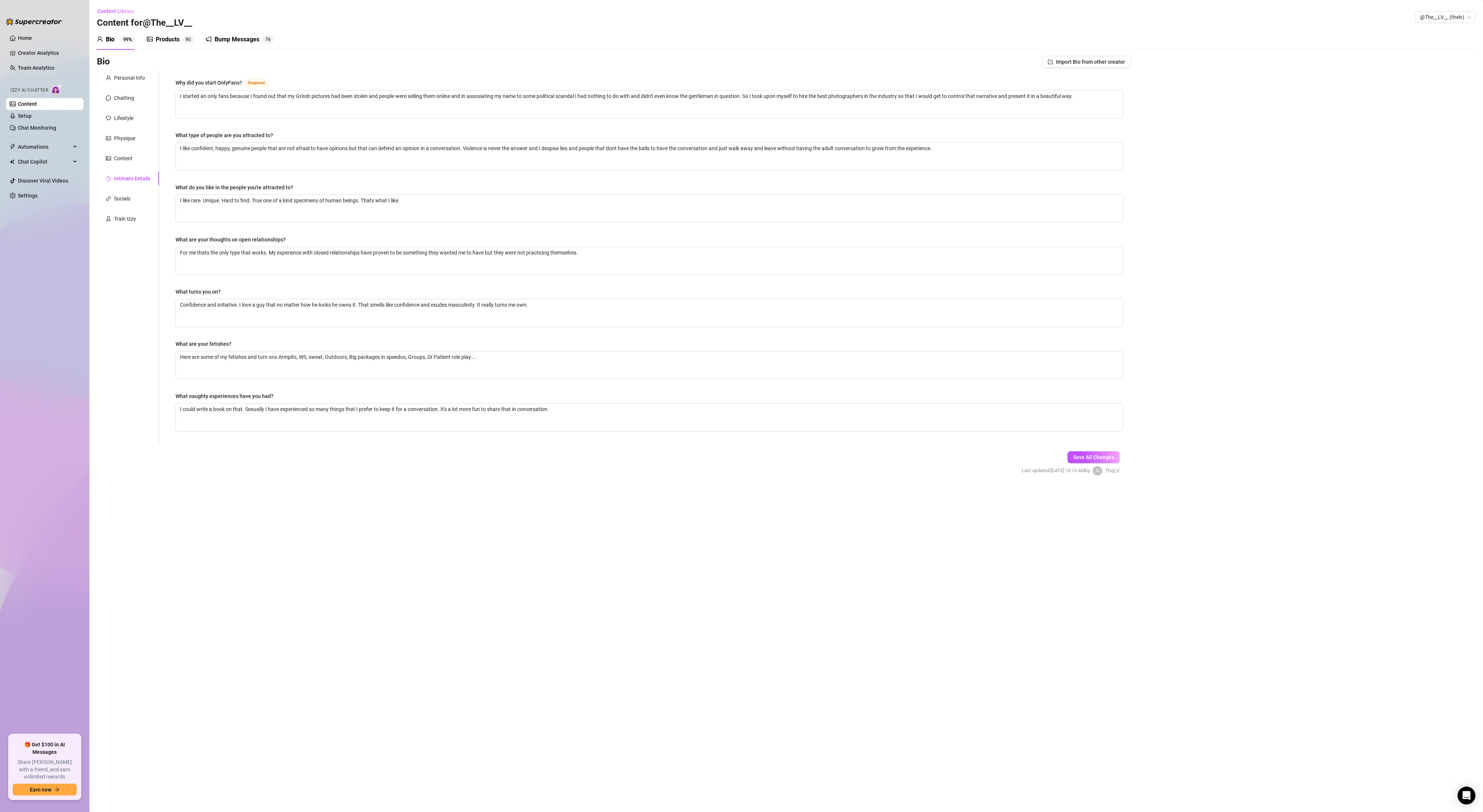
click at [125, 190] on div "Personal Info Chatting Lifestyle Physique Content Intimate Details Socials Trai…" at bounding box center [128, 258] width 62 height 375
click at [125, 201] on div "Socials" at bounding box center [122, 199] width 17 height 8
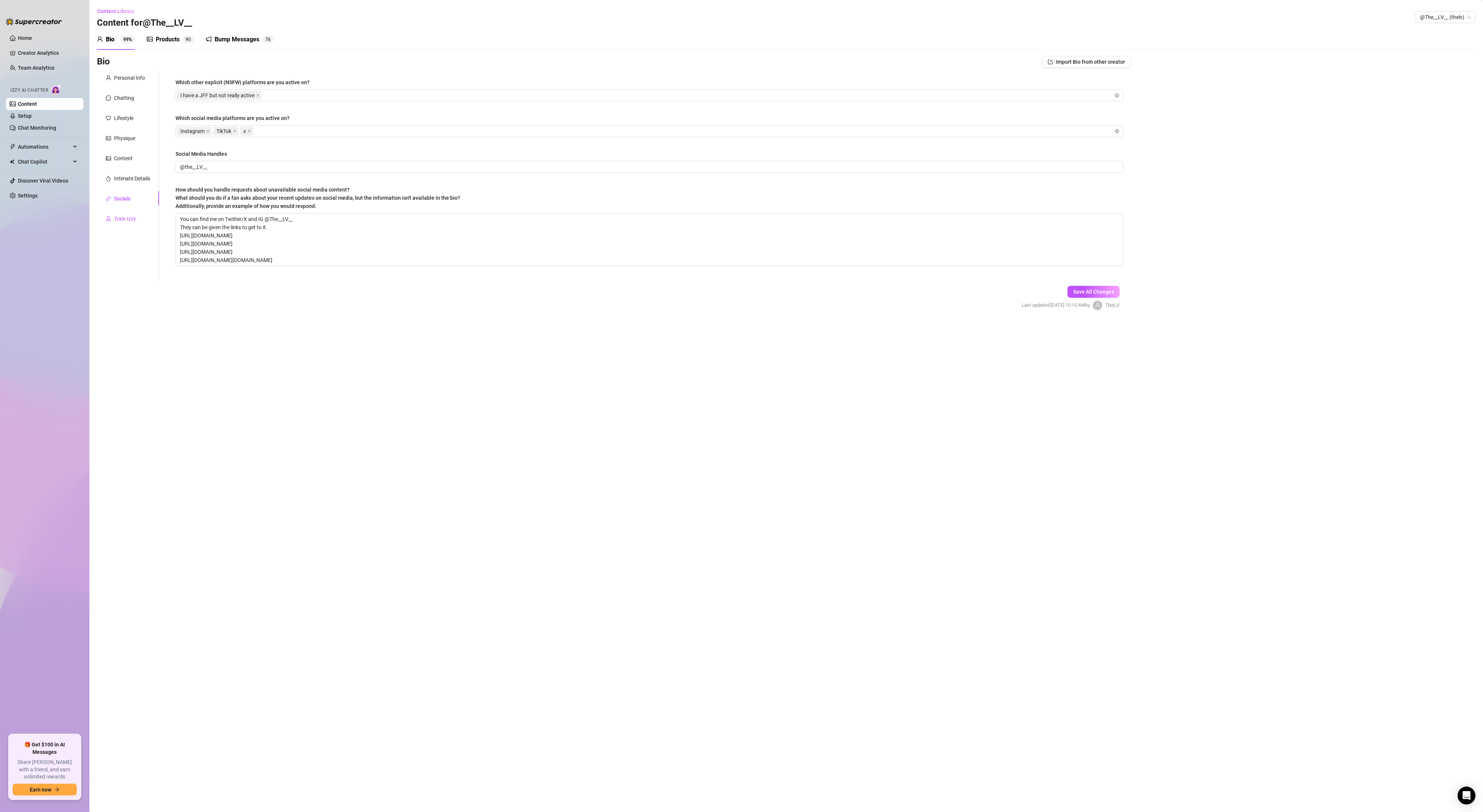
click at [123, 218] on div "Train Izzy" at bounding box center [125, 219] width 22 height 8
